Goal: Information Seeking & Learning: Learn about a topic

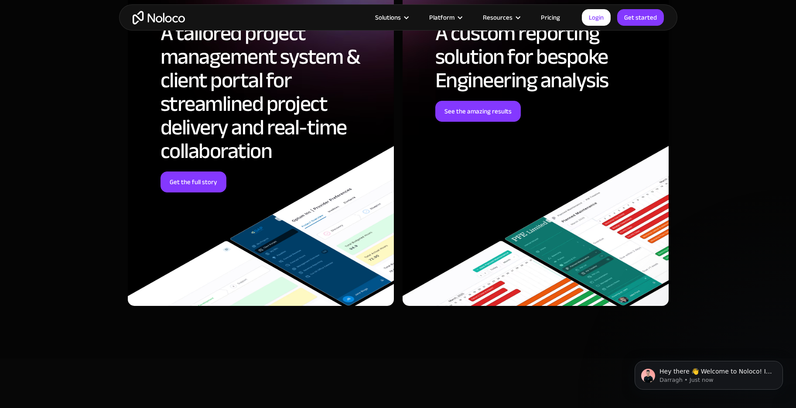
scroll to position [2574, 0]
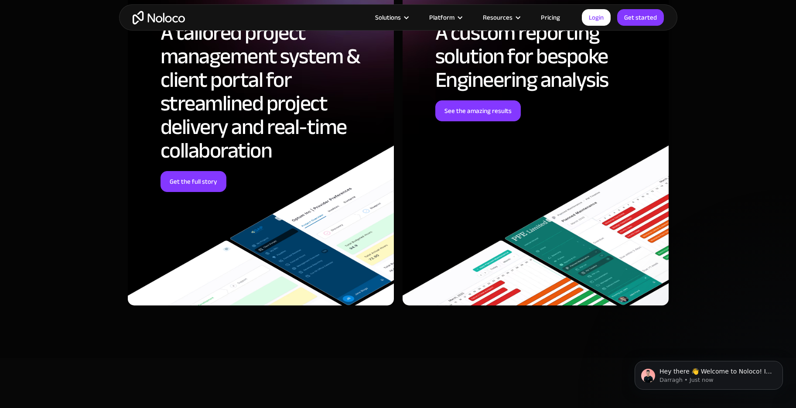
click at [253, 122] on h2 "A tailored project management system & client portal for streamlined project de…" at bounding box center [271, 91] width 220 height 141
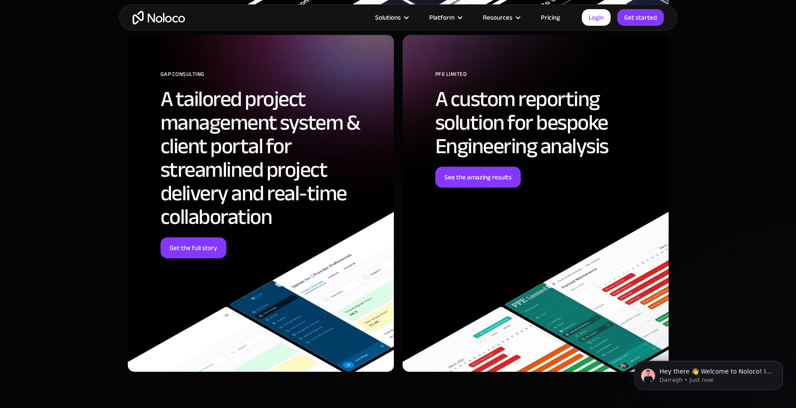
scroll to position [2487, 0]
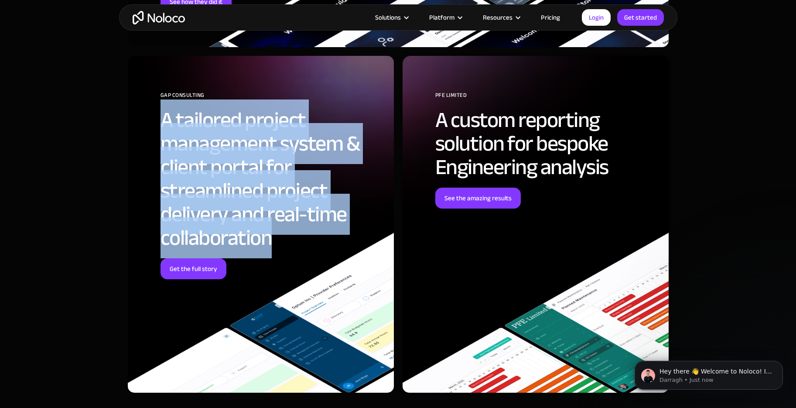
drag, startPoint x: 275, startPoint y: 236, endPoint x: 160, endPoint y: 125, distance: 160.1
click at [160, 125] on div "GAP Consulting A tailored project management system & client portal for streaml…" at bounding box center [261, 224] width 266 height 337
drag, startPoint x: 164, startPoint y: 119, endPoint x: 282, endPoint y: 237, distance: 166.6
click at [282, 237] on h2 "A tailored project management system & client portal for streamlined project de…" at bounding box center [271, 178] width 220 height 141
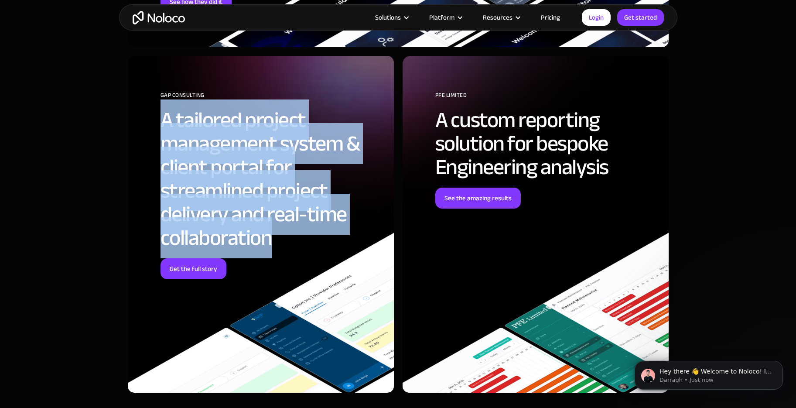
click at [282, 237] on h2 "A tailored project management system & client portal for streamlined project de…" at bounding box center [271, 178] width 220 height 141
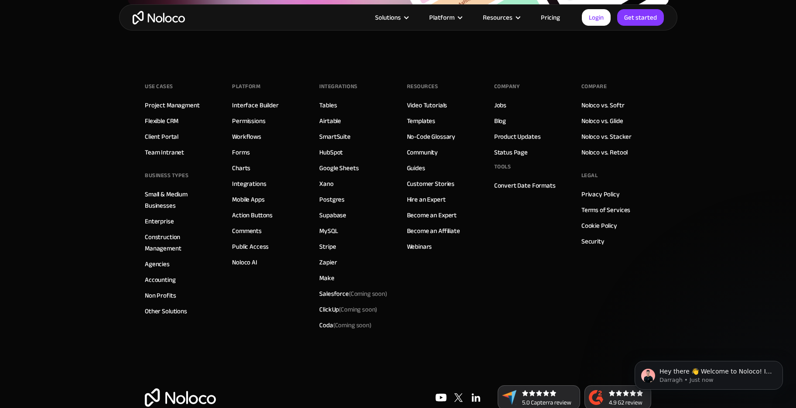
scroll to position [3627, 0]
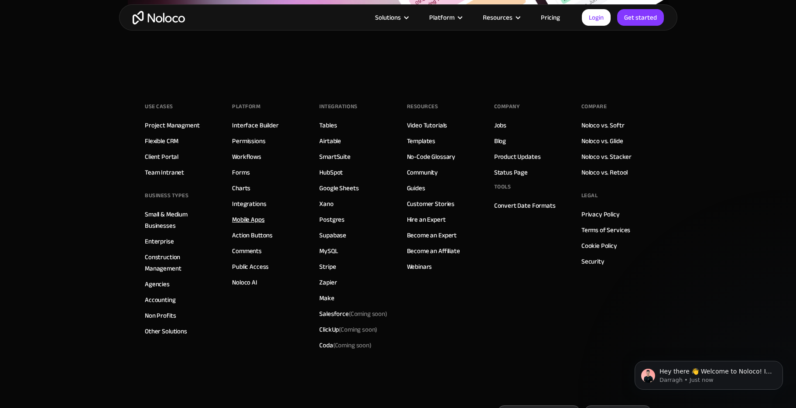
click at [243, 219] on link "Mobile Apps" at bounding box center [248, 219] width 32 height 11
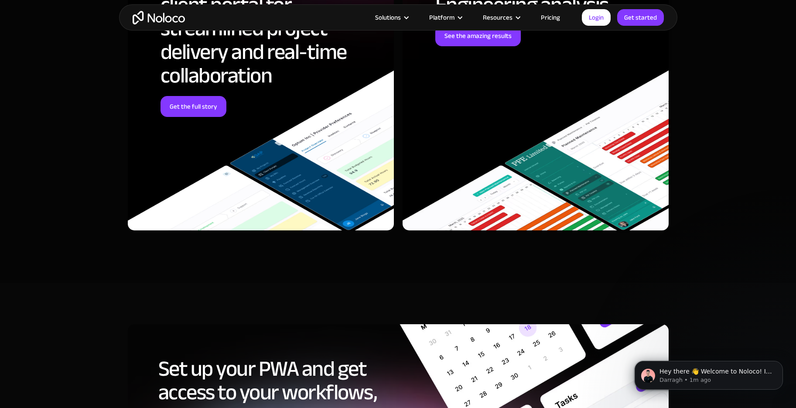
scroll to position [2574, 0]
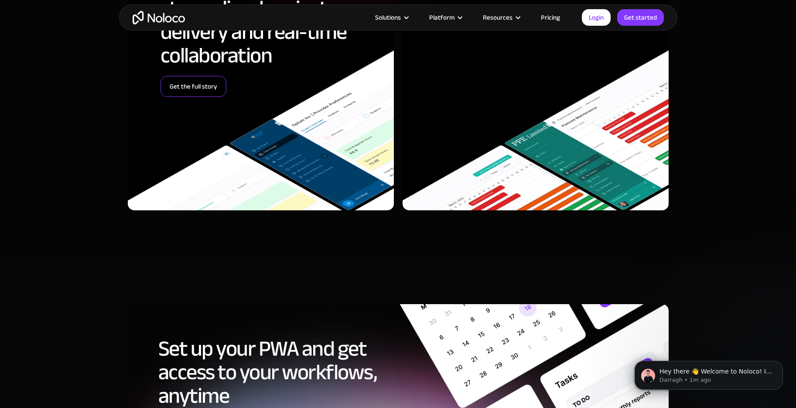
click at [202, 92] on link "Get the full story" at bounding box center [194, 86] width 66 height 21
